Goal: Task Accomplishment & Management: Use online tool/utility

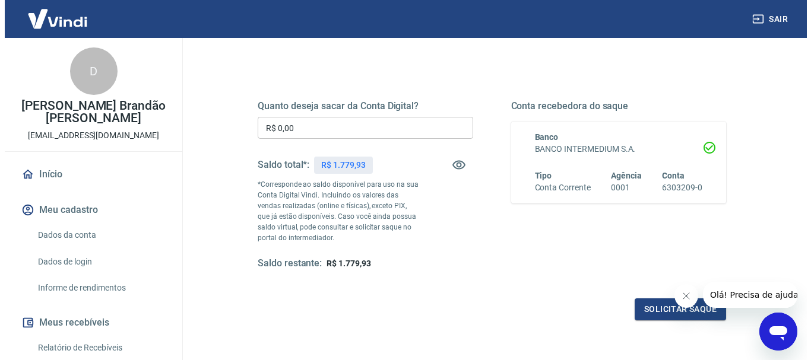
scroll to position [178, 0]
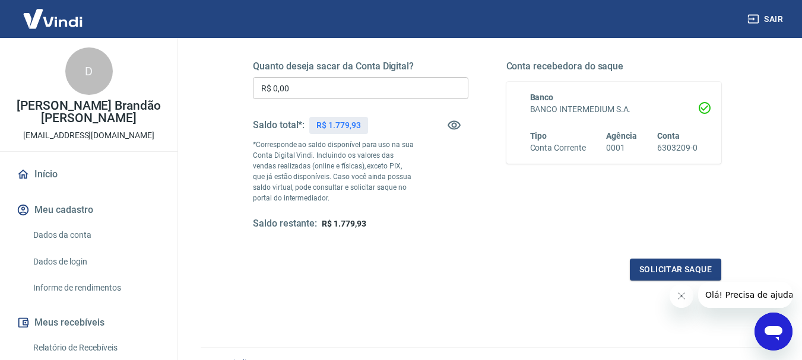
click at [405, 93] on input "R$ 0,00" at bounding box center [360, 88] width 215 height 22
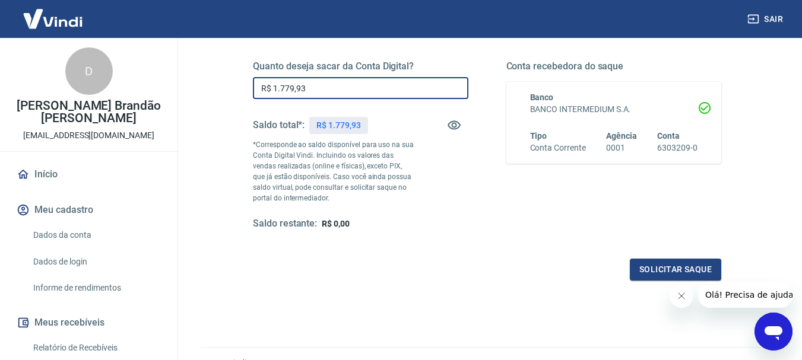
type input "R$ 1.779,93"
click at [696, 271] on button "Solicitar saque" at bounding box center [675, 270] width 91 height 22
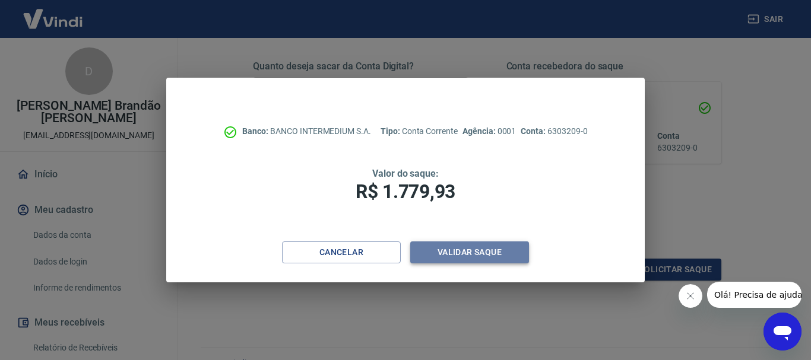
click at [491, 253] on button "Validar saque" at bounding box center [469, 253] width 119 height 22
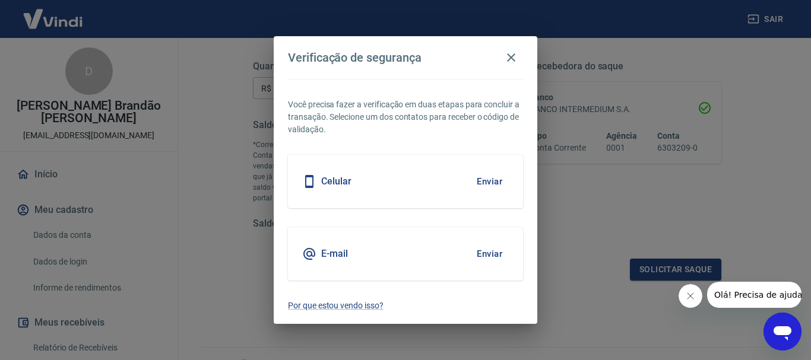
click at [499, 183] on button "Enviar" at bounding box center [489, 181] width 39 height 25
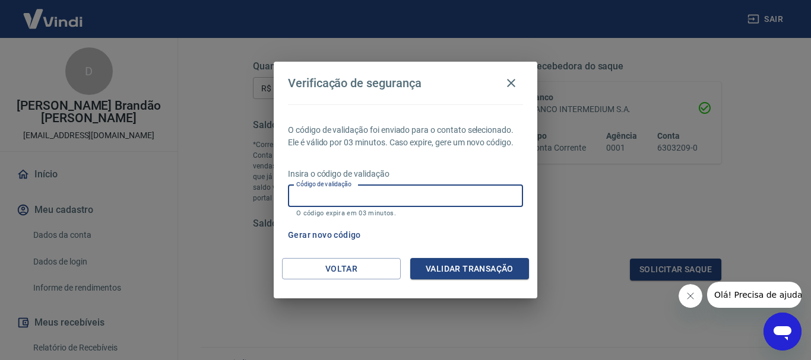
click at [406, 196] on input "Código de validação" at bounding box center [405, 196] width 235 height 22
click at [511, 81] on icon "button" at bounding box center [511, 83] width 14 height 14
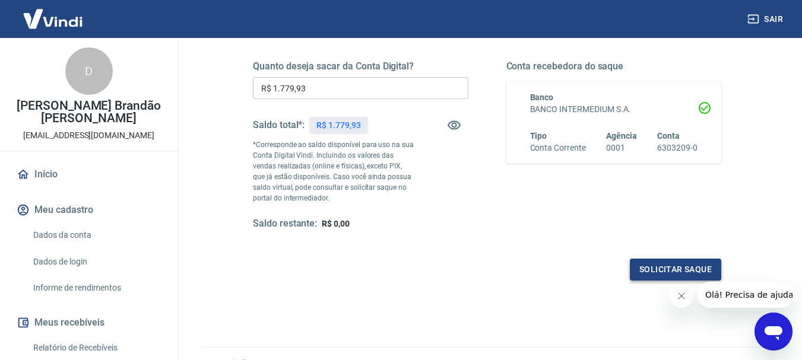
click at [684, 266] on button "Solicitar saque" at bounding box center [675, 270] width 91 height 22
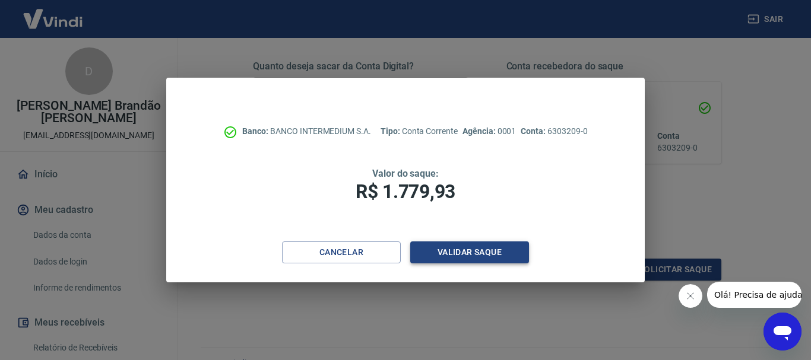
click at [441, 247] on button "Validar saque" at bounding box center [469, 253] width 119 height 22
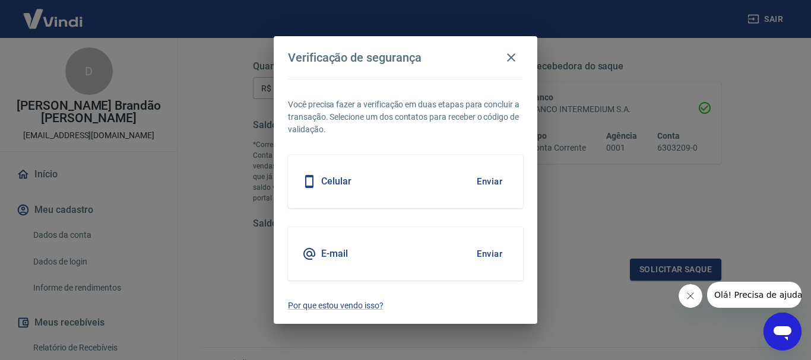
click at [490, 250] on button "Enviar" at bounding box center [489, 254] width 39 height 25
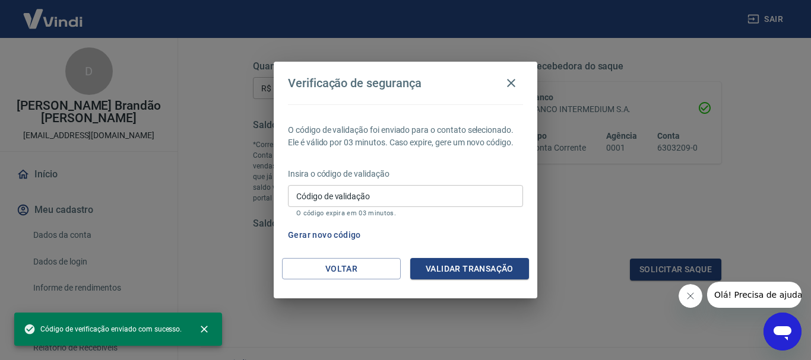
click at [393, 195] on input "Código de validação" at bounding box center [405, 196] width 235 height 22
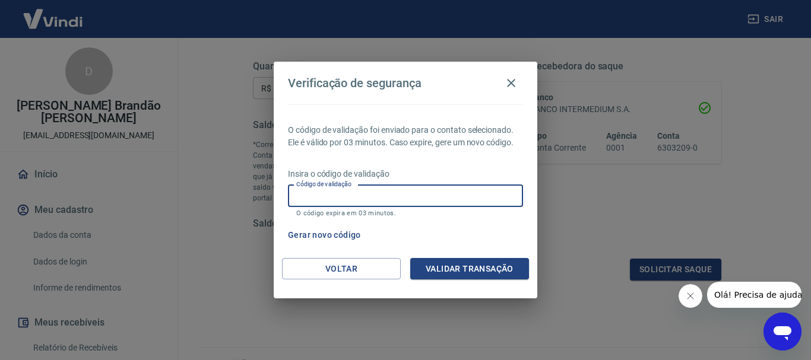
paste input "699456"
type input "699456"
click at [496, 262] on button "Validar transação" at bounding box center [469, 269] width 119 height 22
